Goal: Task Accomplishment & Management: Manage account settings

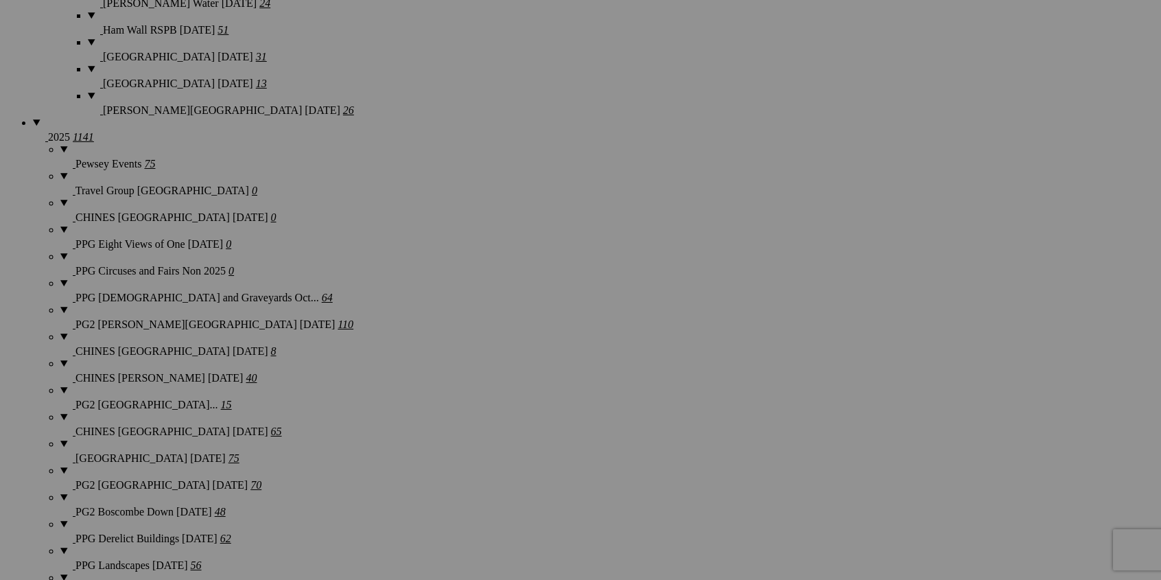
scroll to position [1545, 0]
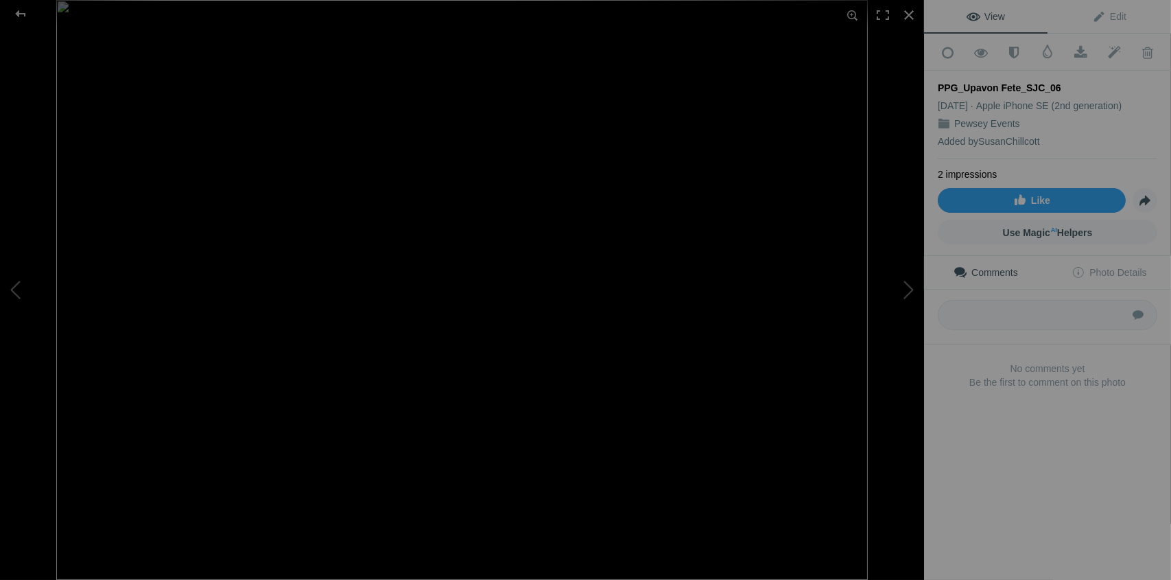
click at [156, 273] on img at bounding box center [462, 290] width 812 height 580
click at [180, 184] on img at bounding box center [828, 156] width 1701 height 1215
click at [187, 145] on img at bounding box center [834, 33] width 1701 height 1215
click at [580, 272] on img at bounding box center [834, 33] width 1701 height 1215
click at [910, 18] on div at bounding box center [909, 15] width 30 height 30
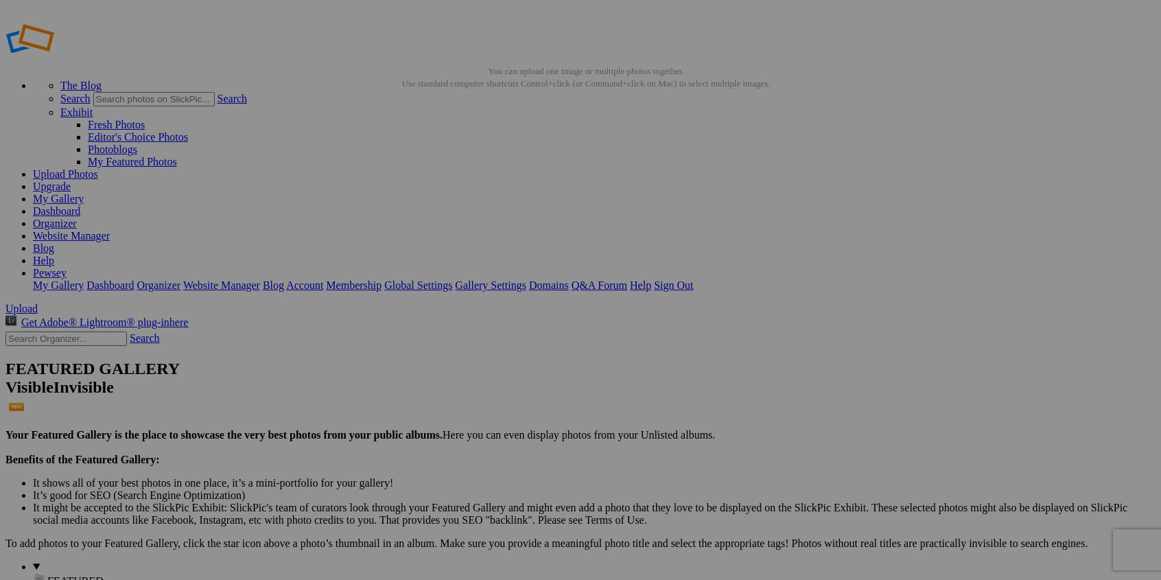
scroll to position [0, 0]
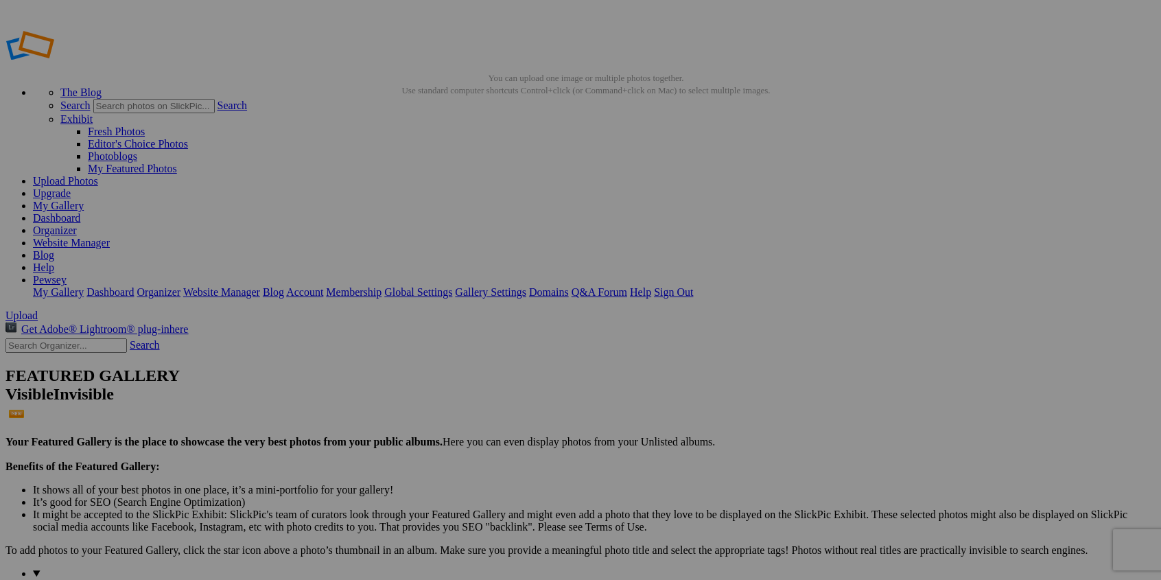
type input "PPG_Wheelbeero_BW_01"
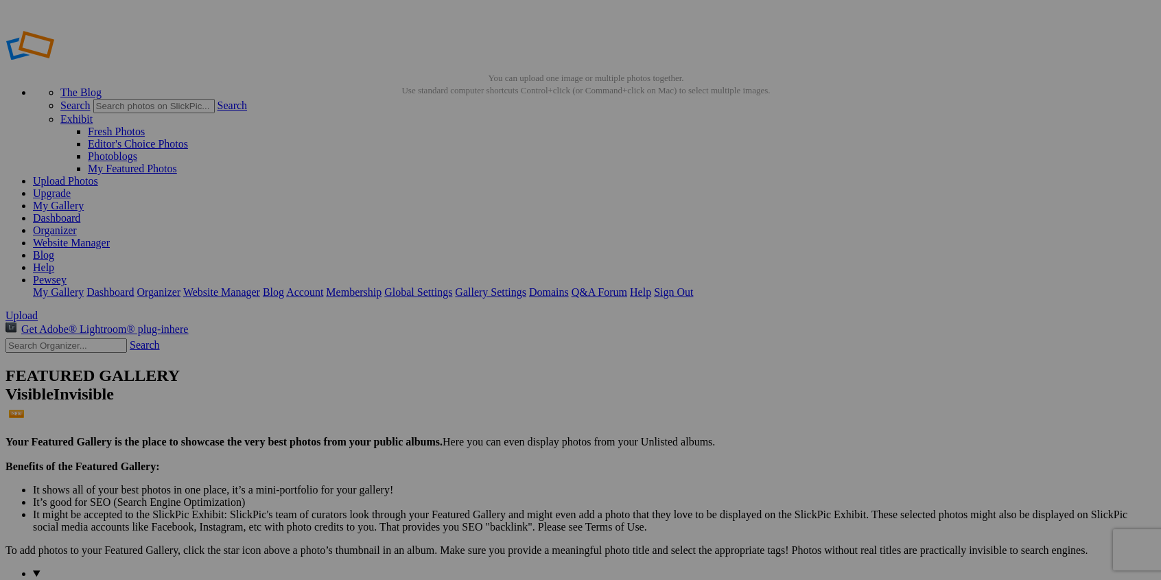
type input "PPG_Wheelbeero_BW_02"
type input "PPG_Wheelbeero_BW_03"
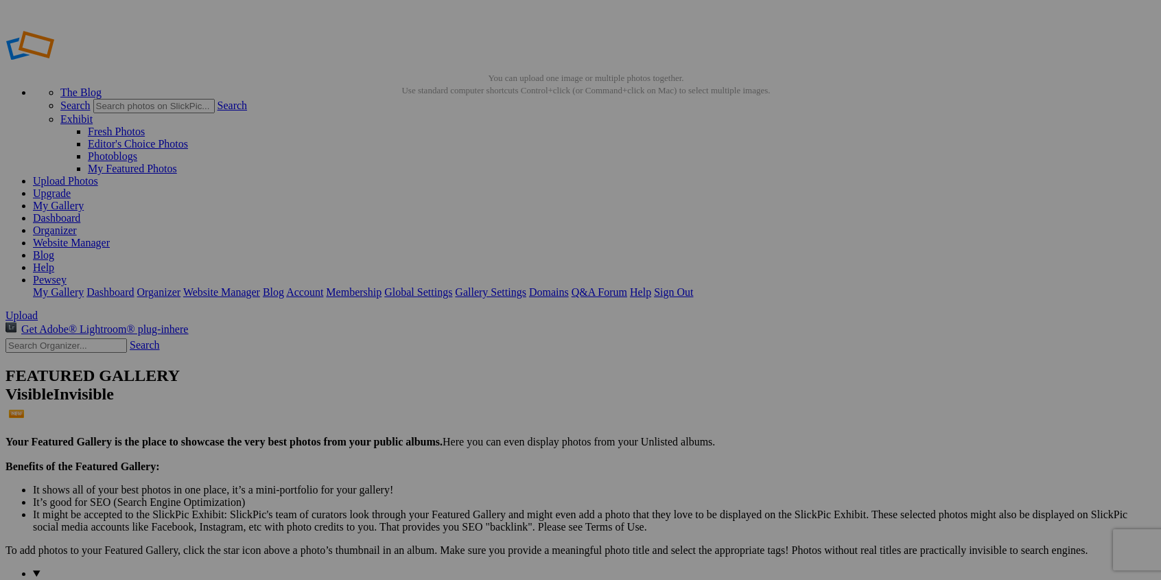
type input "PPG_Wheelbeero_BW_04"
drag, startPoint x: 885, startPoint y: 249, endPoint x: 894, endPoint y: 252, distance: 9.3
type input "PPG_Wheelbeero_BW_05"
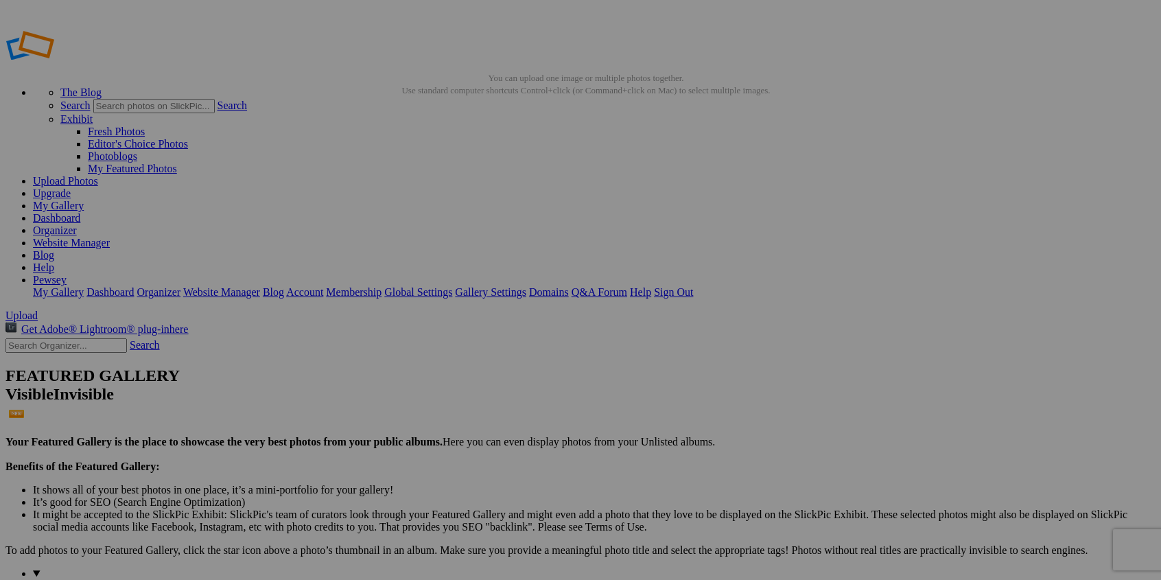
type input "PPG_Wheelbeero_BW_06"
drag, startPoint x: 255, startPoint y: 423, endPoint x: 266, endPoint y: 422, distance: 10.4
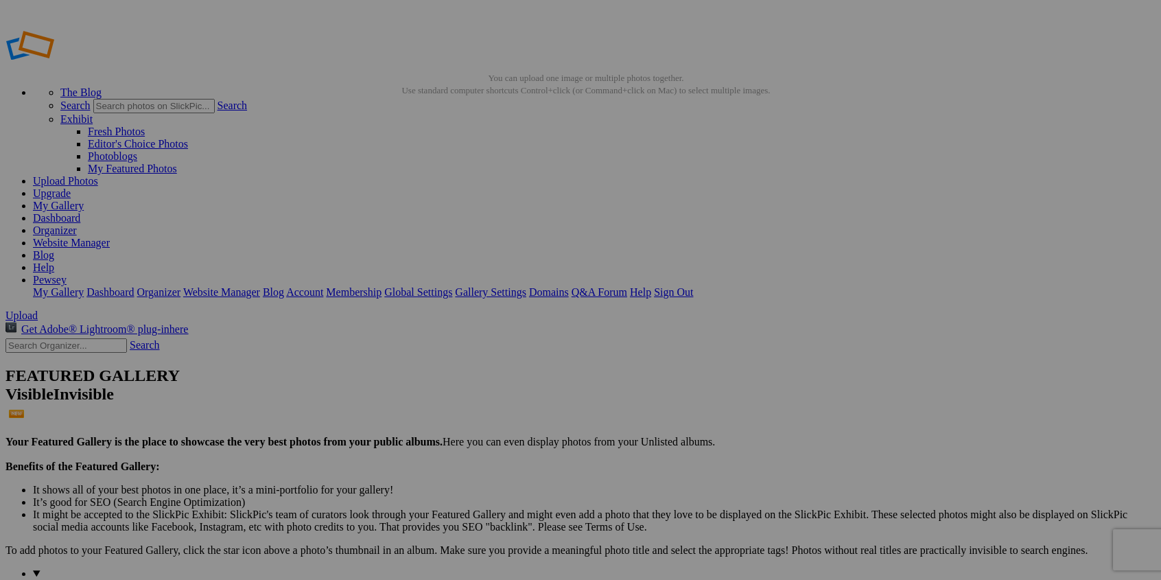
type input "PPG_Wheelbeero_BW_07"
type input "PPG_Wheelbeero_BW_08"
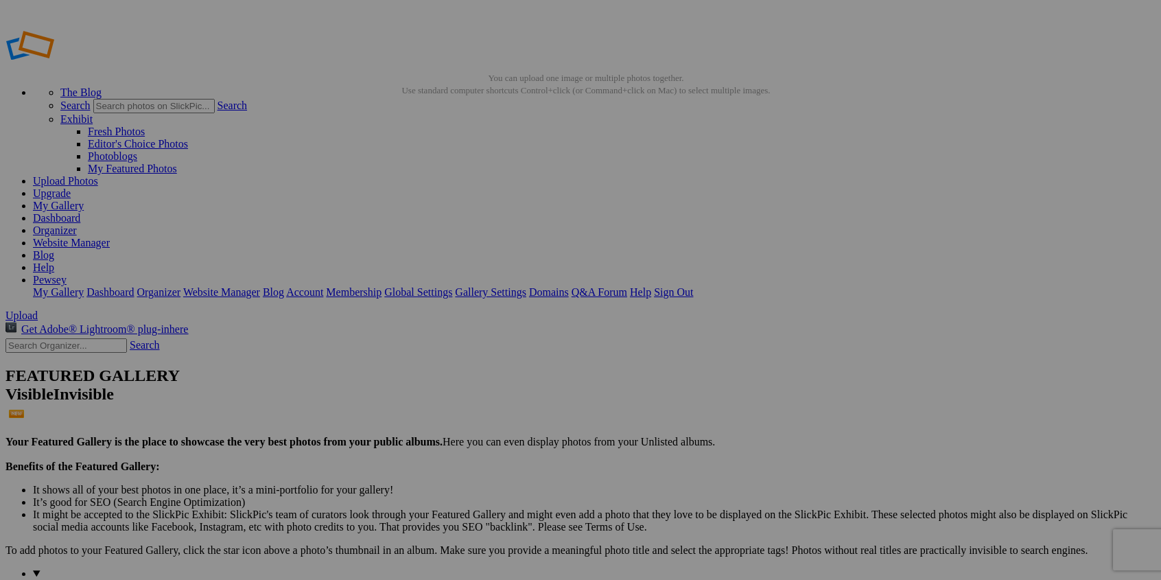
type input "PPG_Wheelbeero_BW_09"
drag, startPoint x: 641, startPoint y: 422, endPoint x: 639, endPoint y: 431, distance: 9.0
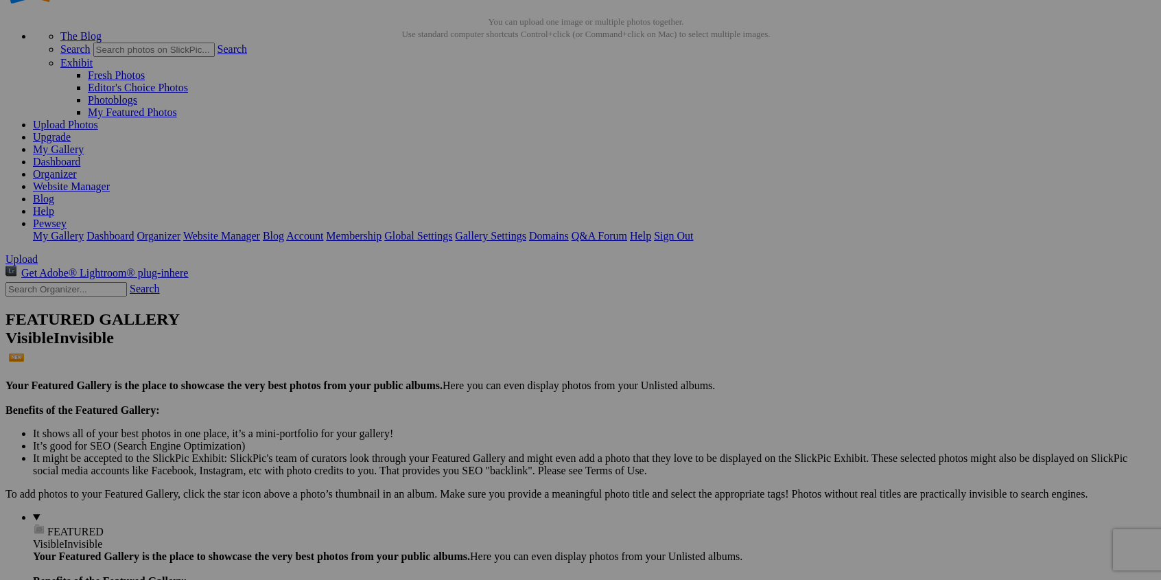
scroll to position [137, 0]
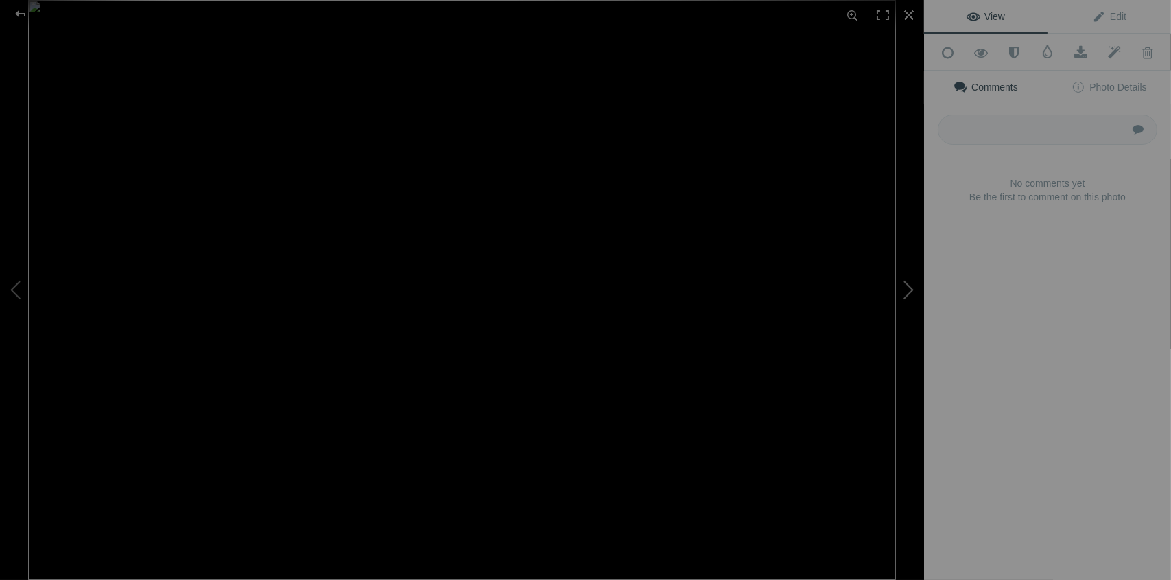
type input "PPG_Wheelbeero_BW_10"
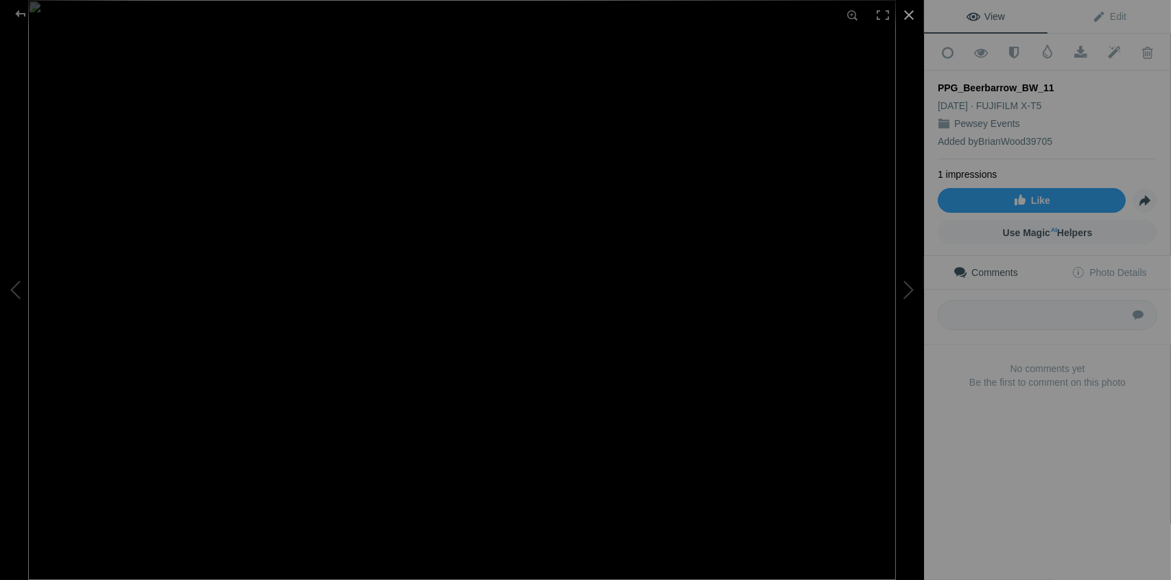
click at [909, 17] on div at bounding box center [909, 15] width 30 height 30
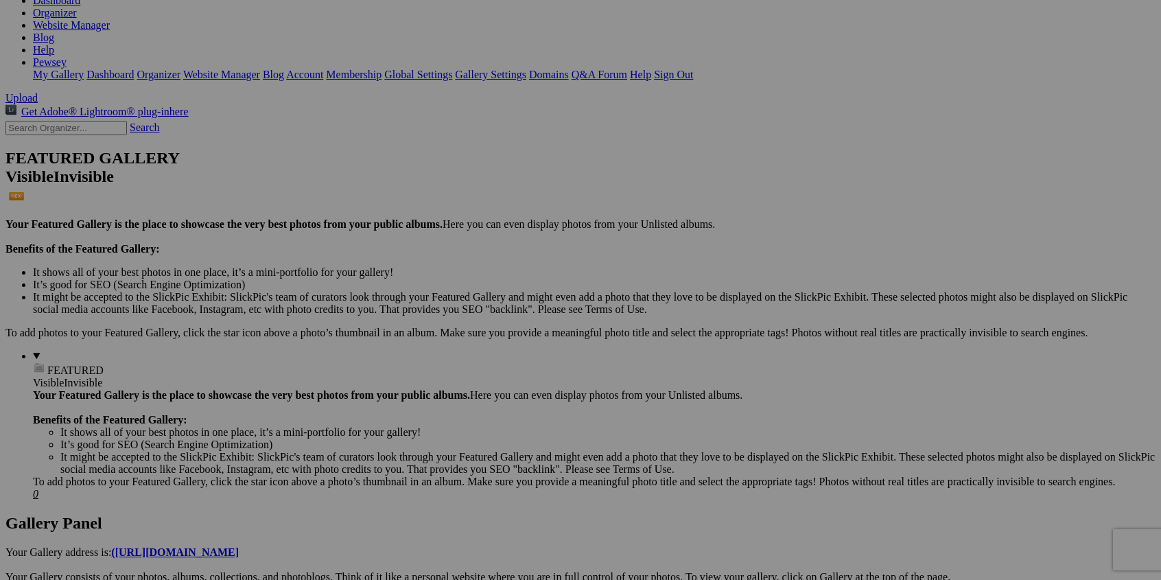
scroll to position [69, 0]
